Goal: Task Accomplishment & Management: Complete application form

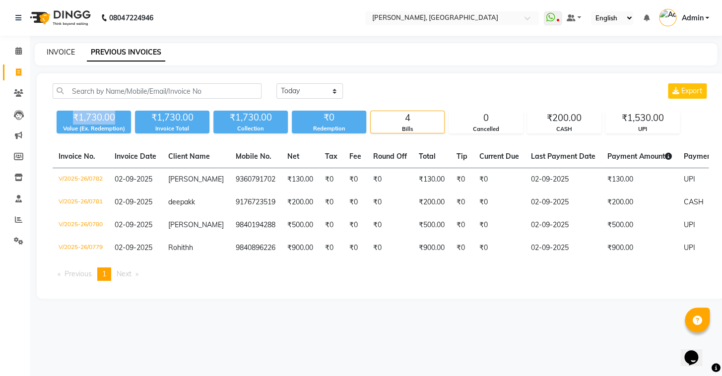
click at [71, 55] on link "INVOICE" at bounding box center [61, 52] width 28 height 9
select select "8667"
select select "service"
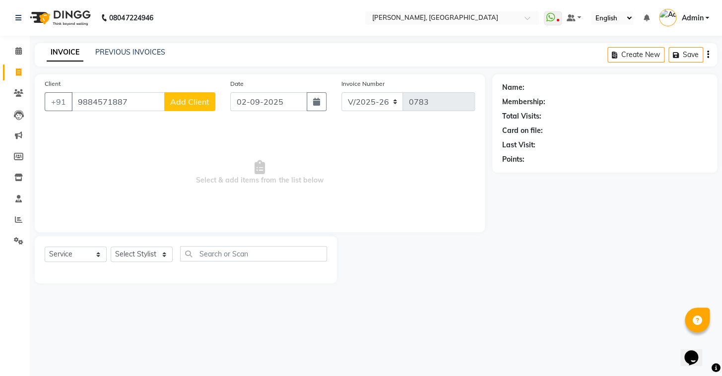
type input "9884571887"
click at [204, 98] on span "Add Client" at bounding box center [189, 102] width 39 height 10
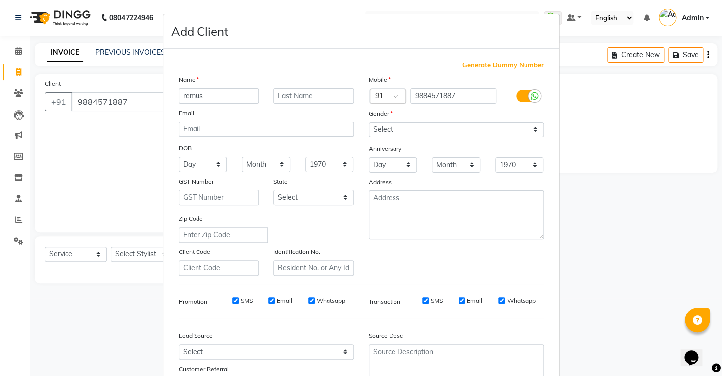
type input "remus"
click at [394, 135] on select "Select Male Female Other Prefer Not To Say" at bounding box center [456, 129] width 175 height 15
select select "male"
click at [369, 122] on select "Select Male Female Other Prefer Not To Say" at bounding box center [456, 129] width 175 height 15
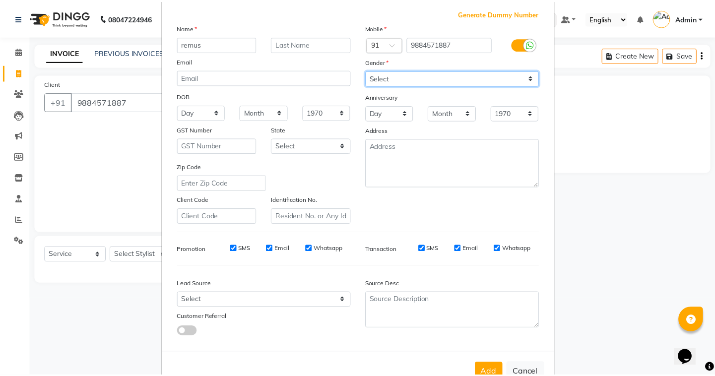
scroll to position [84, 0]
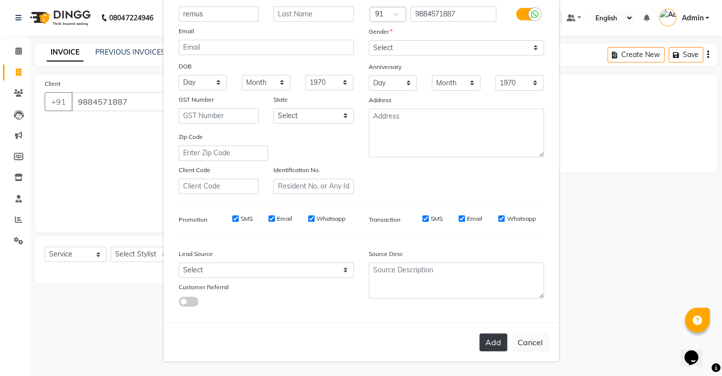
click at [495, 346] on button "Add" at bounding box center [494, 343] width 28 height 18
select select
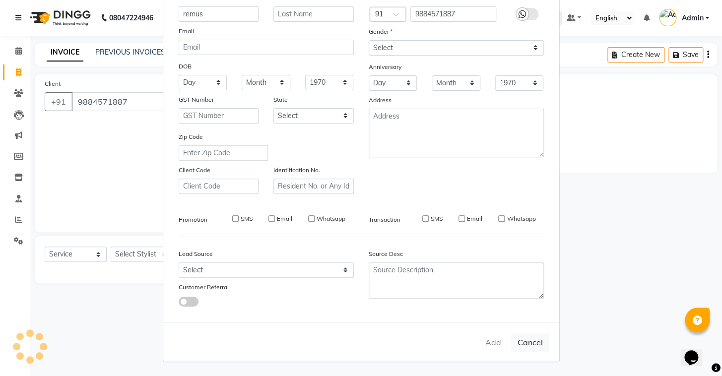
select select
checkbox input "false"
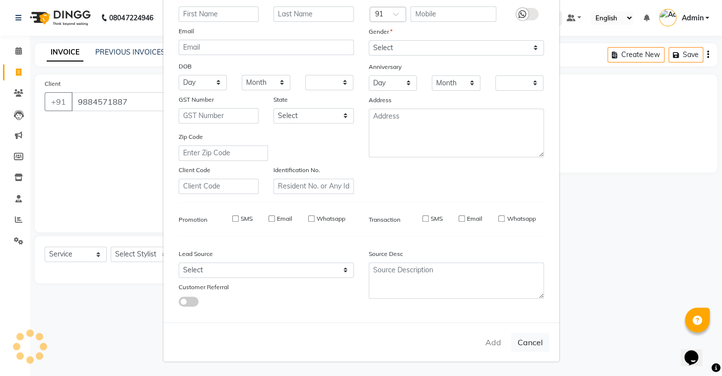
checkbox input "false"
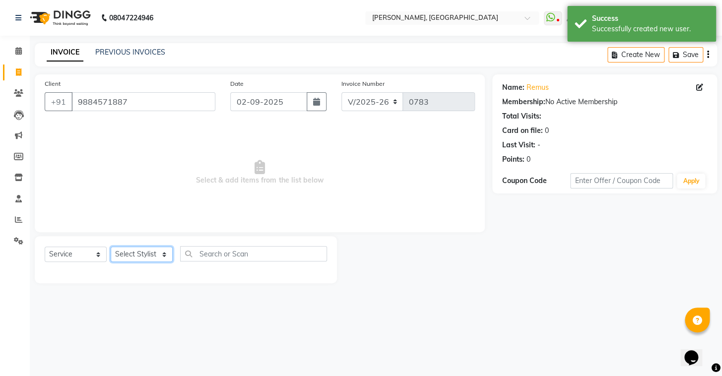
click at [135, 258] on select "Select Stylist Admin AMEER [PERSON_NAME] [PERSON_NAME] [PERSON_NAME]" at bounding box center [142, 254] width 62 height 15
select select "87509"
click at [111, 247] on select "Select Stylist Admin AMEER [PERSON_NAME] [PERSON_NAME] [PERSON_NAME]" at bounding box center [142, 254] width 62 height 15
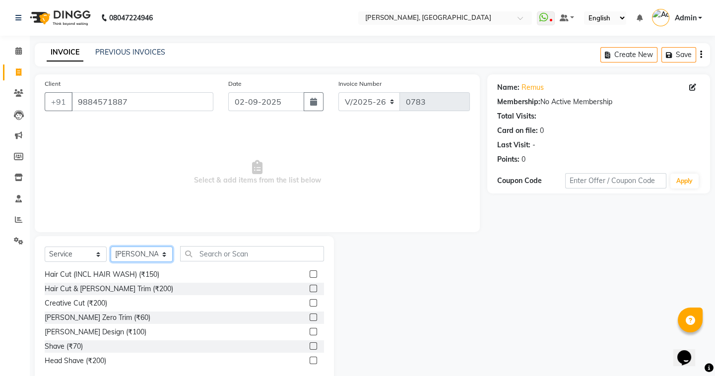
scroll to position [0, 0]
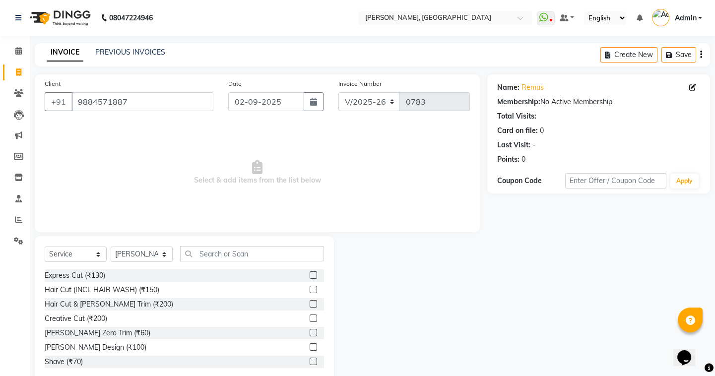
click at [310, 304] on label at bounding box center [313, 303] width 7 height 7
click at [310, 304] on input "checkbox" at bounding box center [313, 304] width 6 height 6
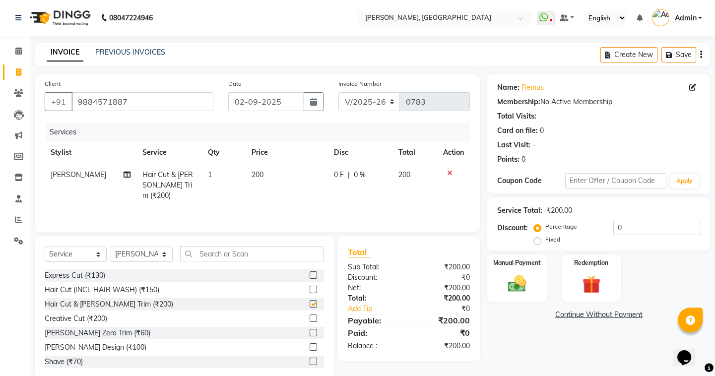
checkbox input "false"
click at [540, 270] on div "Manual Payment" at bounding box center [518, 278] width 62 height 49
click at [591, 313] on span "CASH" at bounding box center [589, 315] width 21 height 11
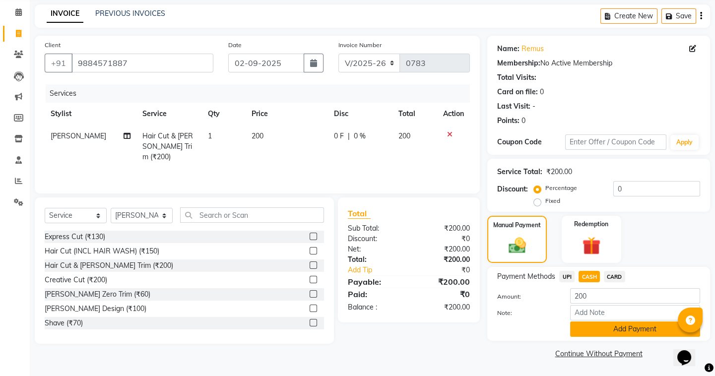
click at [592, 324] on button "Add Payment" at bounding box center [635, 329] width 130 height 15
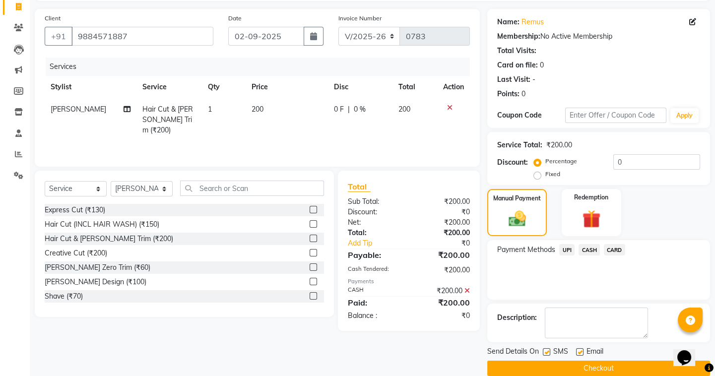
scroll to position [79, 0]
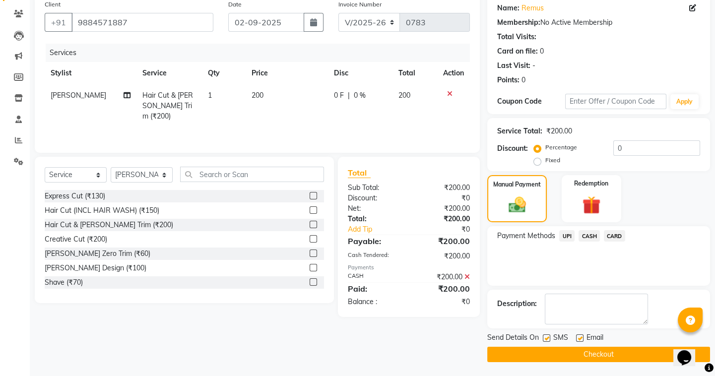
click at [573, 355] on button "Checkout" at bounding box center [599, 354] width 223 height 15
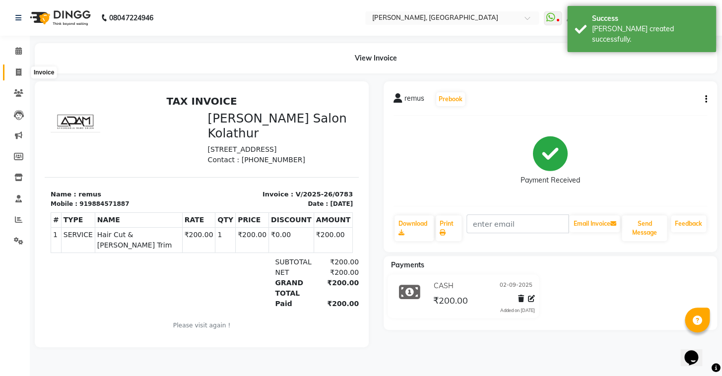
click at [17, 74] on icon at bounding box center [18, 72] width 5 height 7
select select "service"
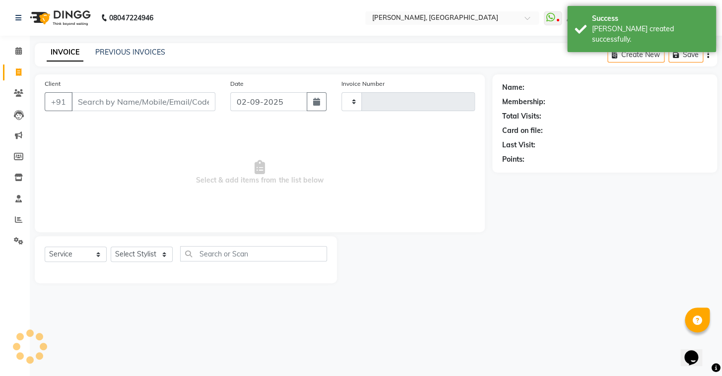
type input "0784"
select select "8667"
click at [133, 51] on link "PREVIOUS INVOICES" at bounding box center [130, 52] width 70 height 9
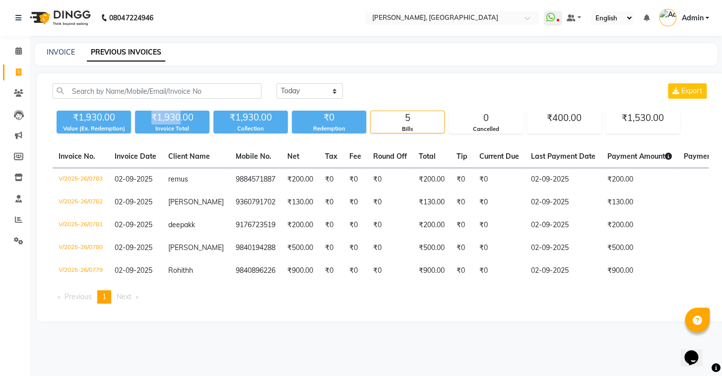
drag, startPoint x: 179, startPoint y: 117, endPoint x: 142, endPoint y: 116, distance: 36.8
click at [142, 116] on div "₹1,930.00" at bounding box center [172, 118] width 74 height 14
click at [150, 141] on div "[DATE] [DATE] Custom Range Export ₹1,930.00 Value (Ex. Redemption) ₹1,930.00 In…" at bounding box center [381, 197] width 688 height 248
click at [63, 50] on link "INVOICE" at bounding box center [61, 52] width 28 height 9
select select "service"
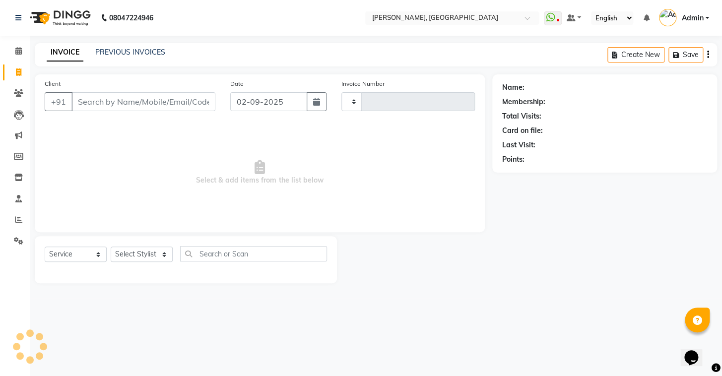
type input "0784"
select select "8667"
click at [154, 254] on select "Select Stylist Admin AMEER [PERSON_NAME] [PERSON_NAME] [PERSON_NAME]" at bounding box center [142, 254] width 62 height 15
select select "87510"
click at [111, 247] on select "Select Stylist Admin AMEER [PERSON_NAME] [PERSON_NAME] [PERSON_NAME]" at bounding box center [142, 254] width 62 height 15
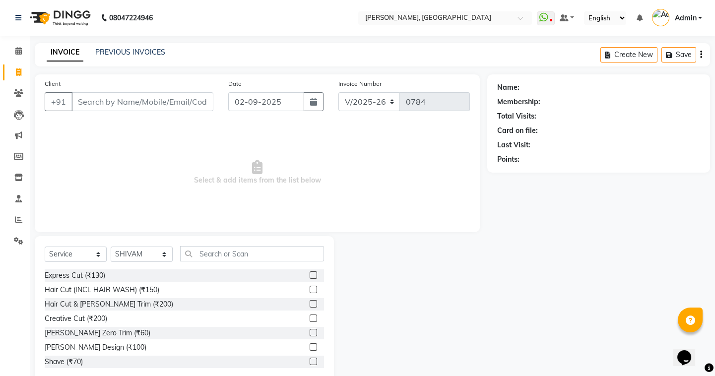
click at [310, 362] on label at bounding box center [313, 361] width 7 height 7
click at [310, 362] on input "checkbox" at bounding box center [313, 362] width 6 height 6
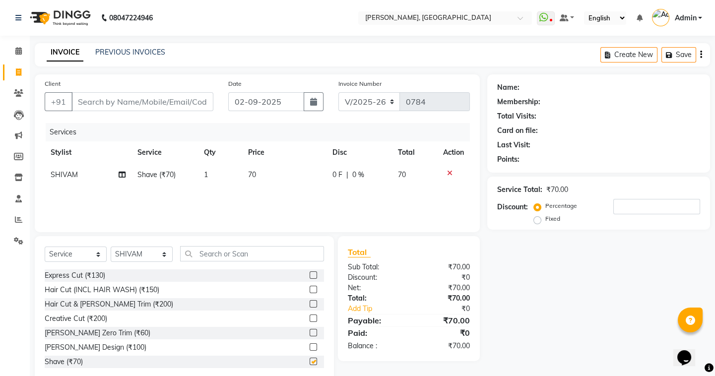
checkbox input "false"
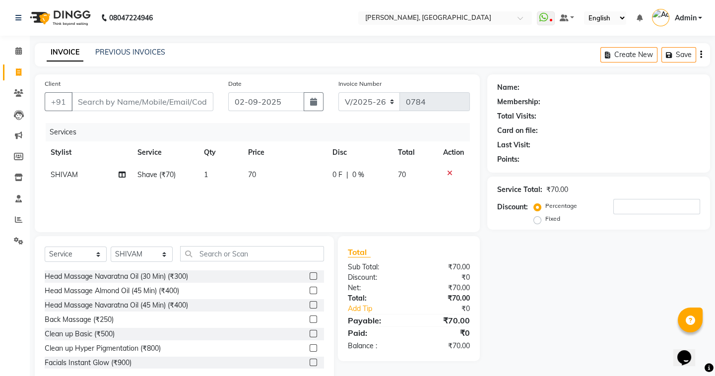
scroll to position [406, 0]
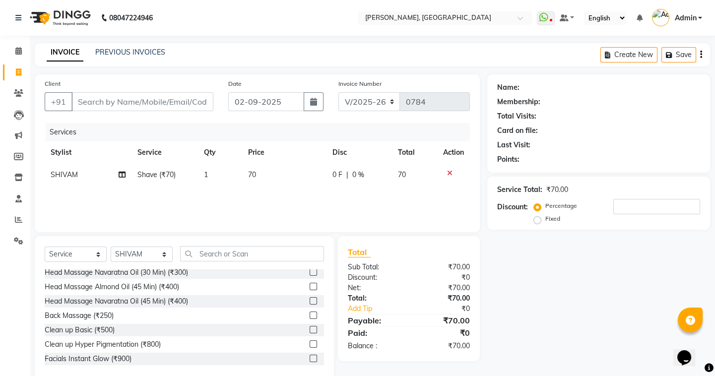
click at [310, 271] on label at bounding box center [313, 272] width 7 height 7
click at [310, 271] on input "checkbox" at bounding box center [313, 273] width 6 height 6
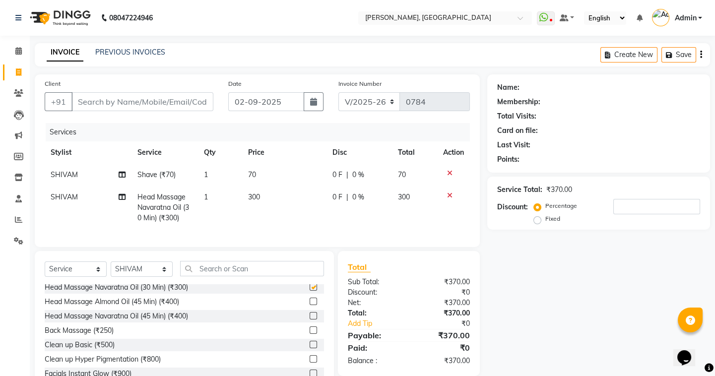
checkbox input "false"
click at [168, 102] on input "Client" at bounding box center [142, 101] width 142 height 19
type input "a"
type input "0"
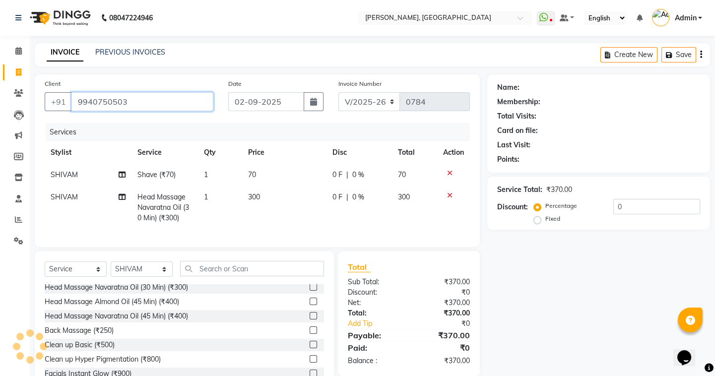
type input "9940750503"
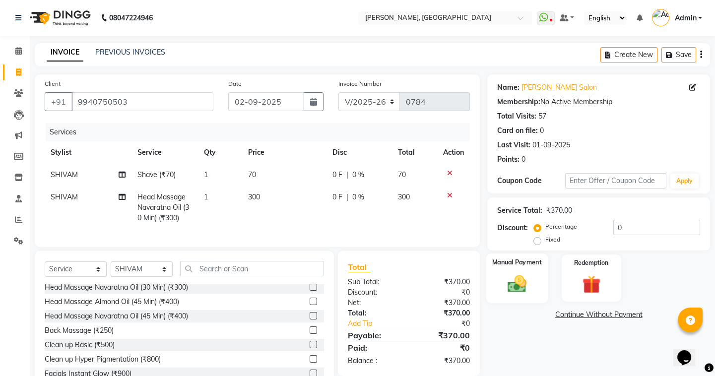
click at [521, 277] on img at bounding box center [517, 284] width 31 height 22
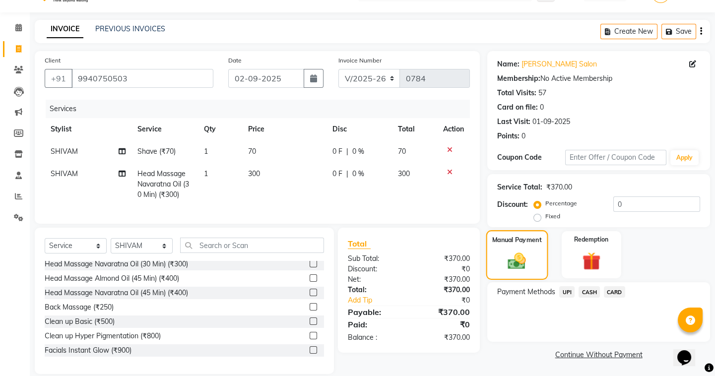
scroll to position [43, 0]
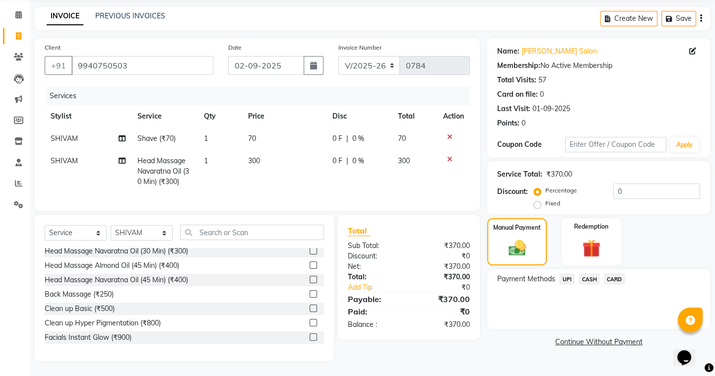
click at [591, 274] on span "CASH" at bounding box center [589, 279] width 21 height 11
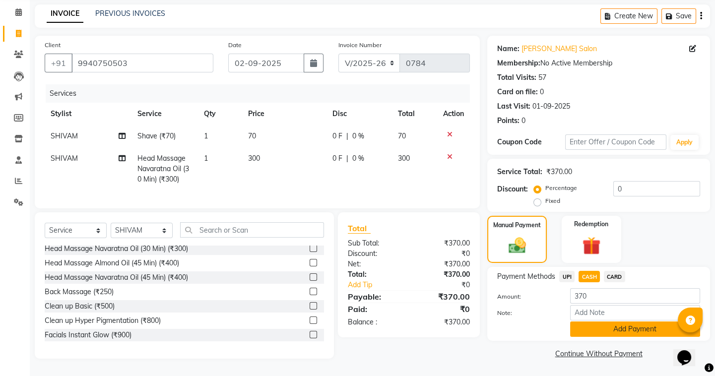
click at [616, 327] on button "Add Payment" at bounding box center [635, 329] width 130 height 15
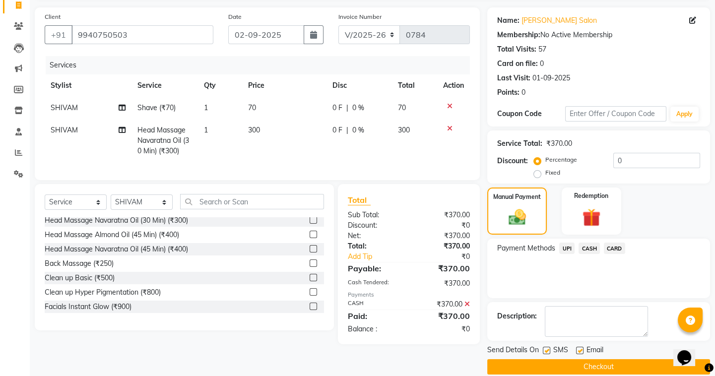
scroll to position [79, 0]
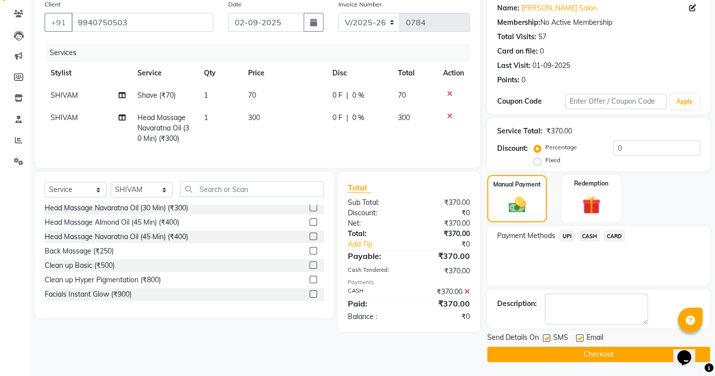
click at [492, 358] on button "Checkout" at bounding box center [599, 354] width 223 height 15
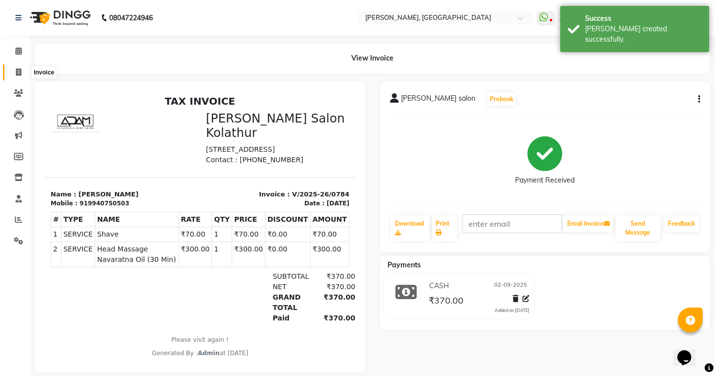
click at [18, 69] on icon at bounding box center [18, 72] width 5 height 7
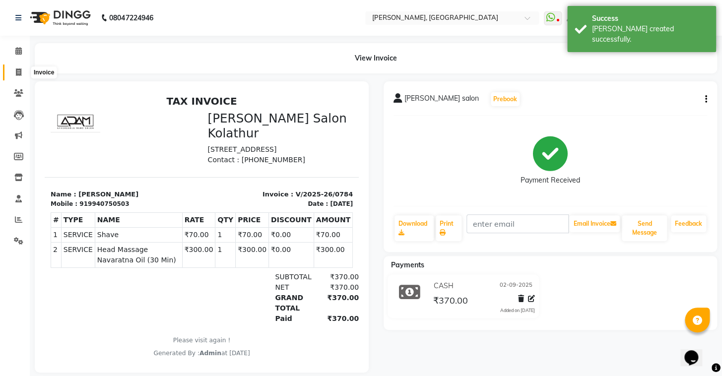
select select "8667"
select select "service"
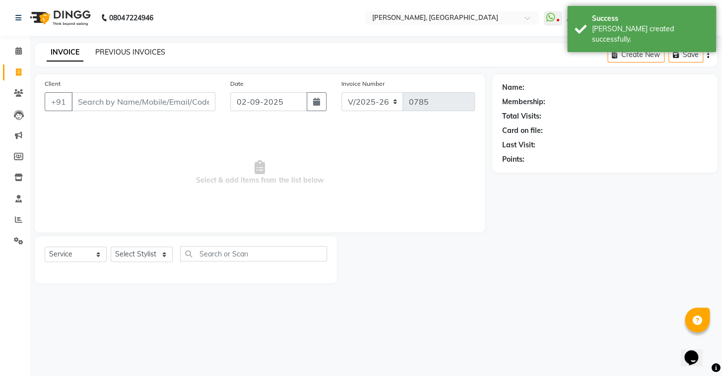
click at [132, 48] on link "PREVIOUS INVOICES" at bounding box center [130, 52] width 70 height 9
